Goal: Information Seeking & Learning: Learn about a topic

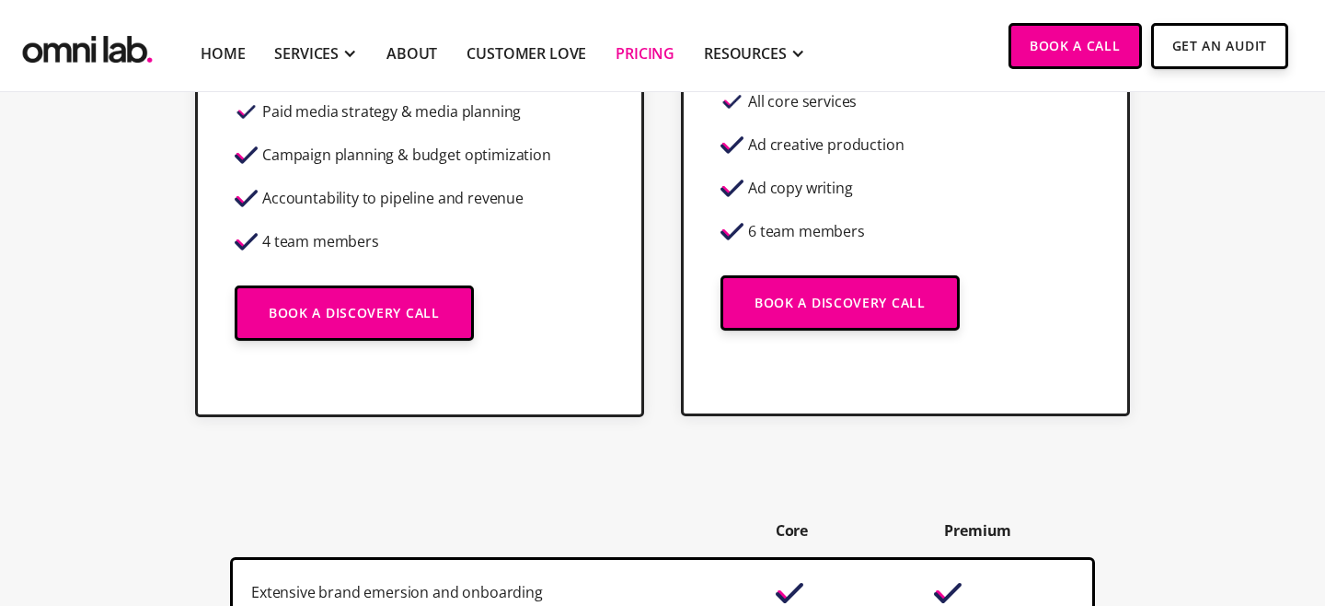
scroll to position [829, 0]
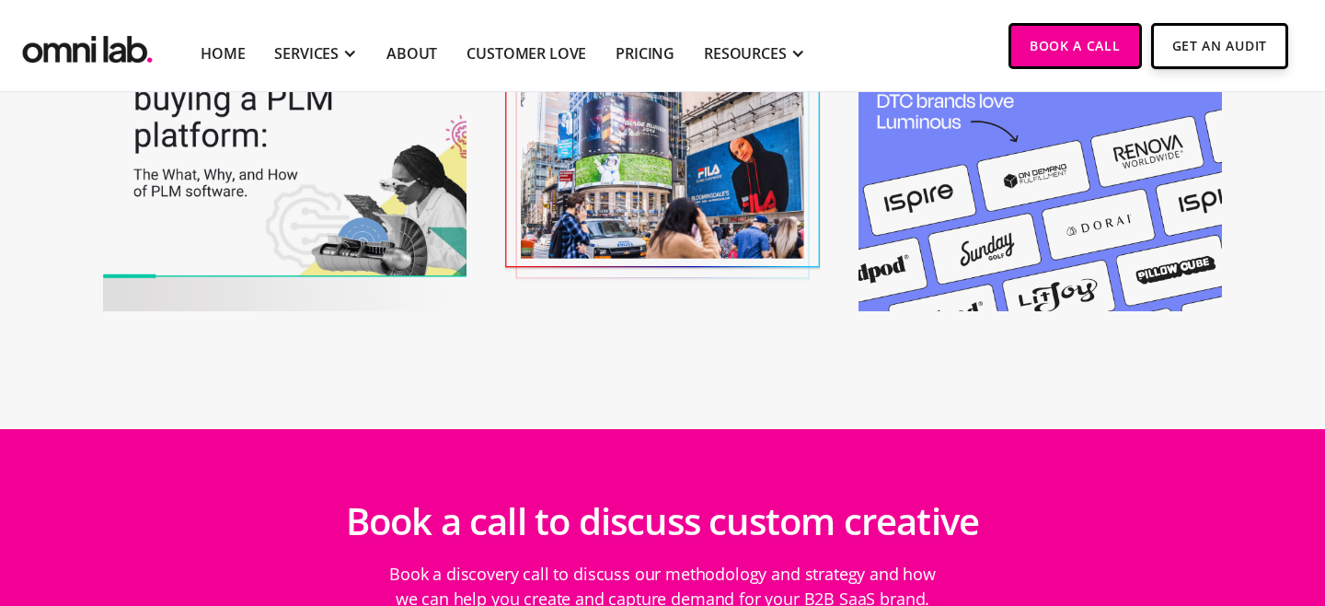
scroll to position [7304, 0]
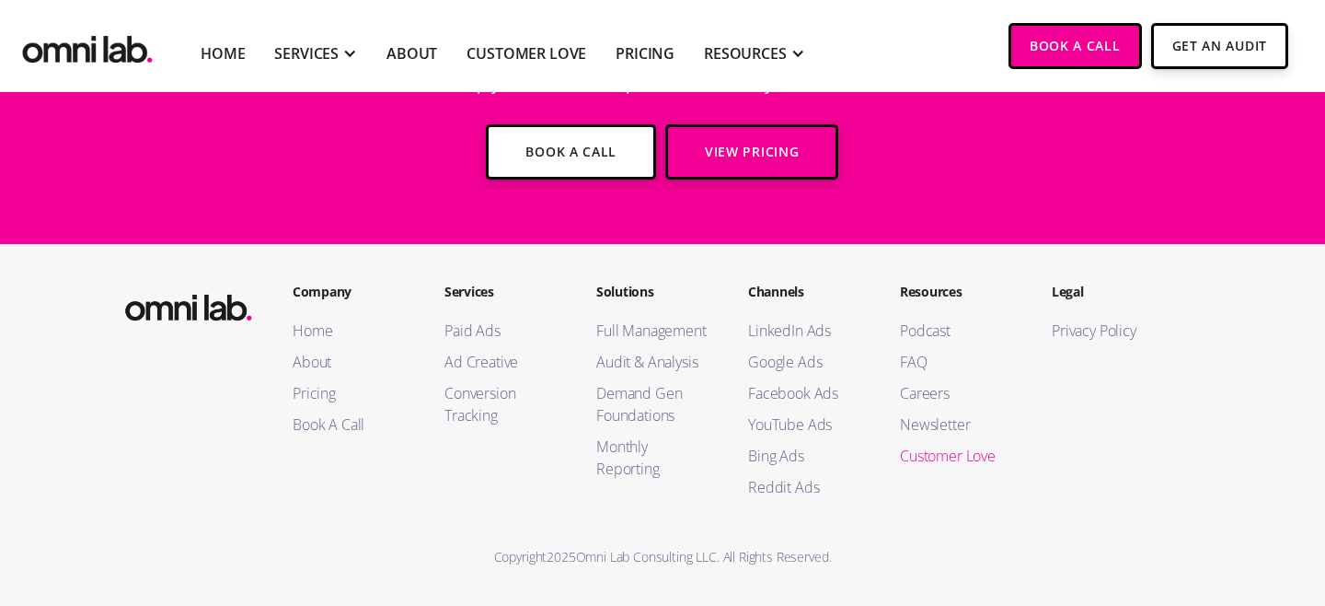
click at [926, 461] on link "Customer Love" at bounding box center [957, 456] width 115 height 22
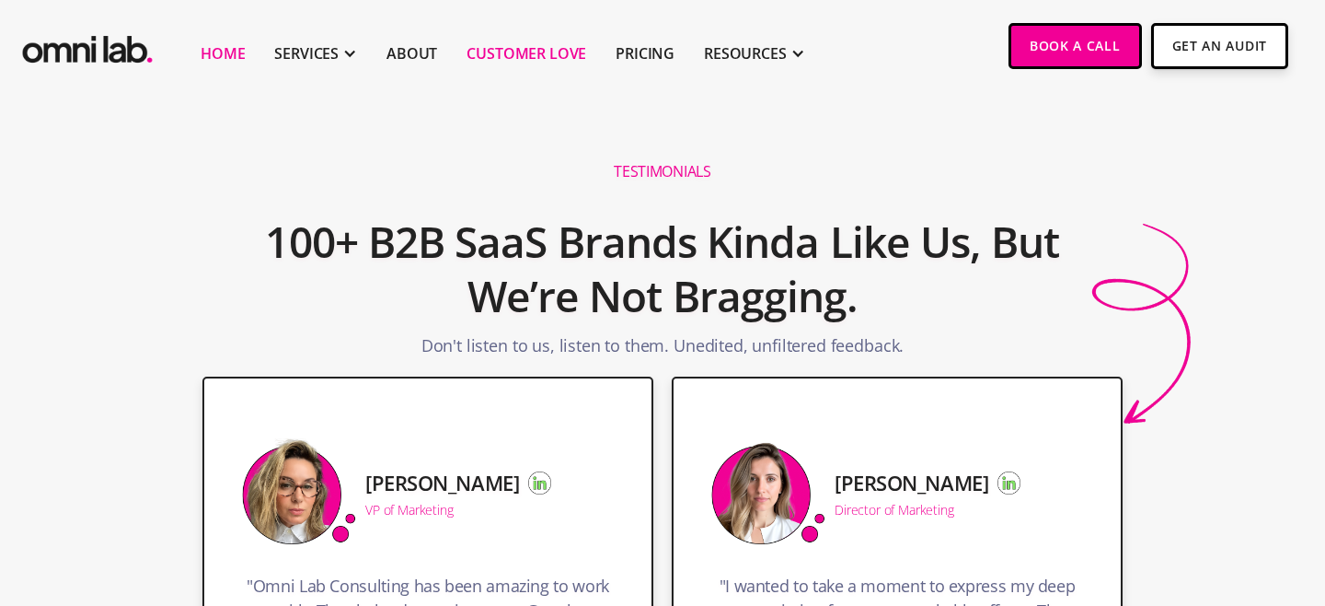
click at [210, 51] on link "Home" at bounding box center [223, 53] width 44 height 22
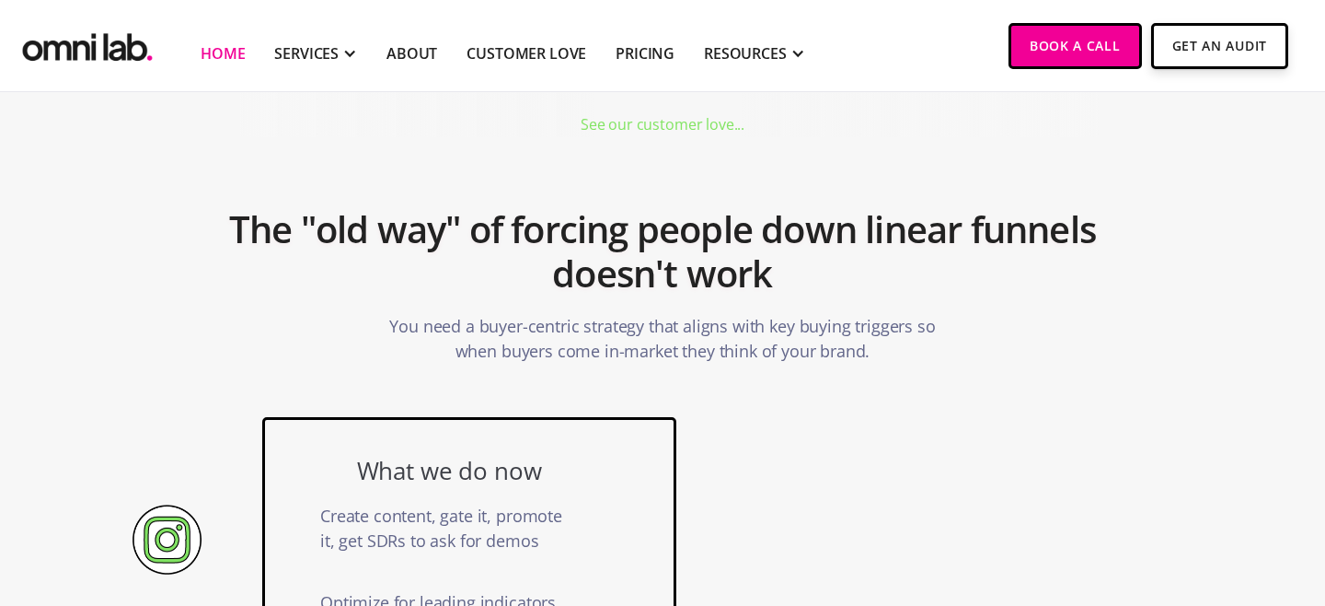
scroll to position [930, 0]
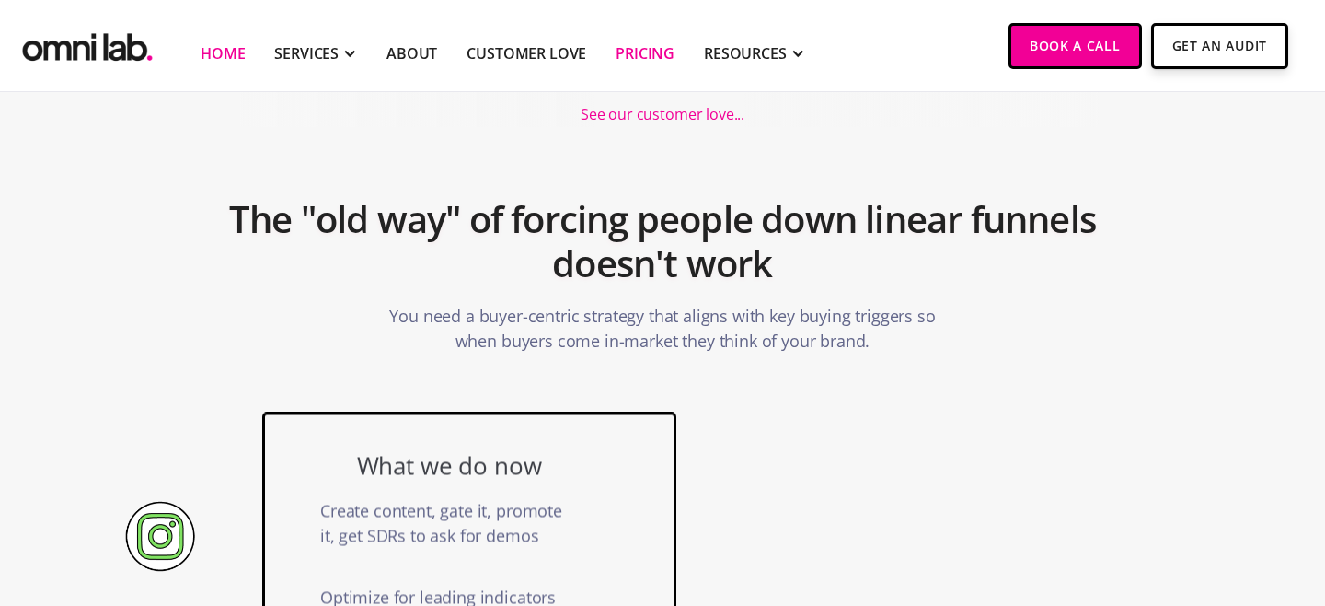
click at [653, 59] on link "Pricing" at bounding box center [645, 53] width 59 height 22
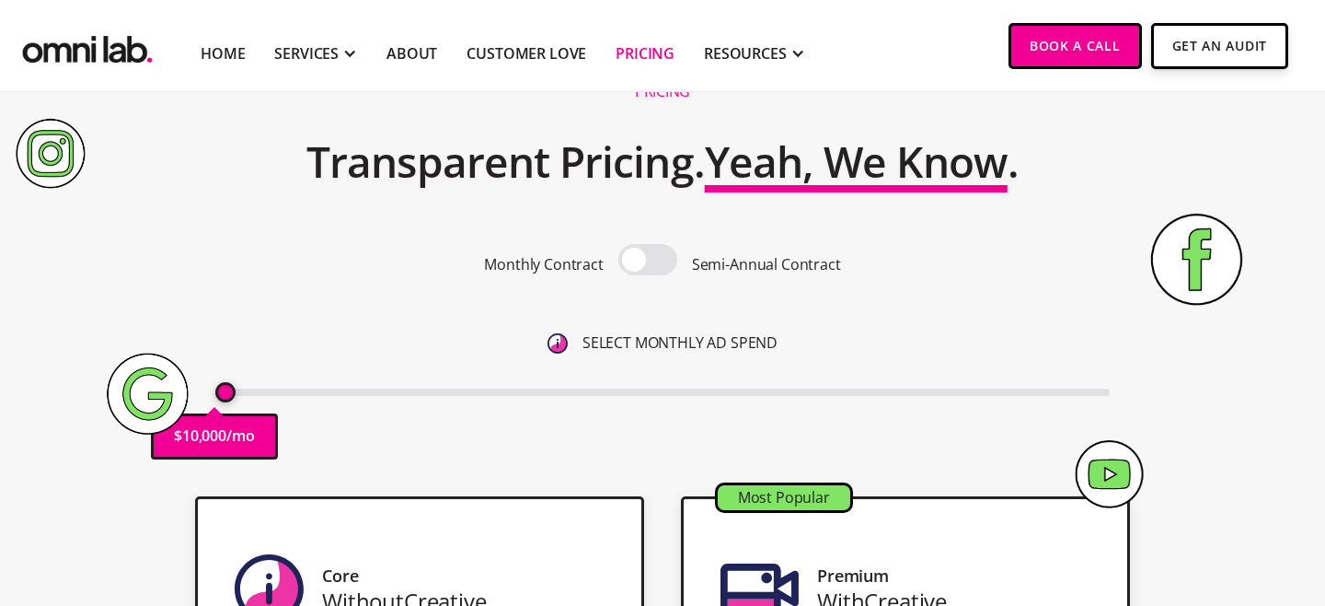
scroll to position [85, 0]
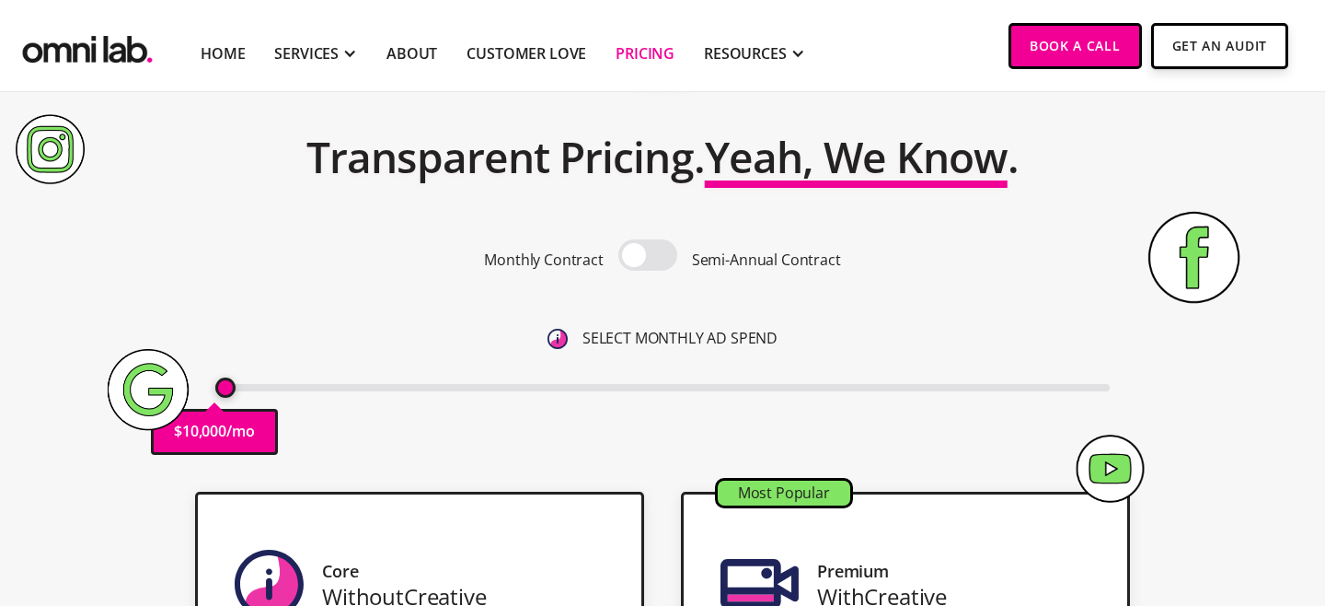
click at [655, 257] on span at bounding box center [648, 254] width 59 height 31
click at [648, 257] on input "checkbox" at bounding box center [648, 257] width 0 height 0
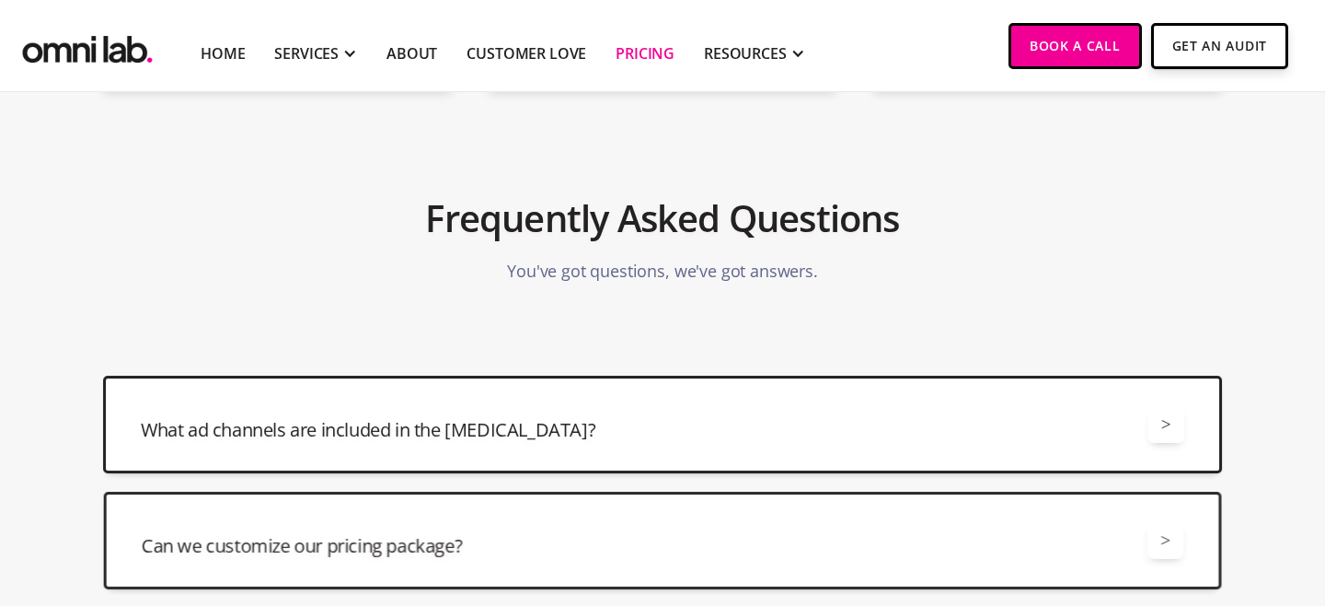
scroll to position [4558, 0]
